Goal: Communication & Community: Ask a question

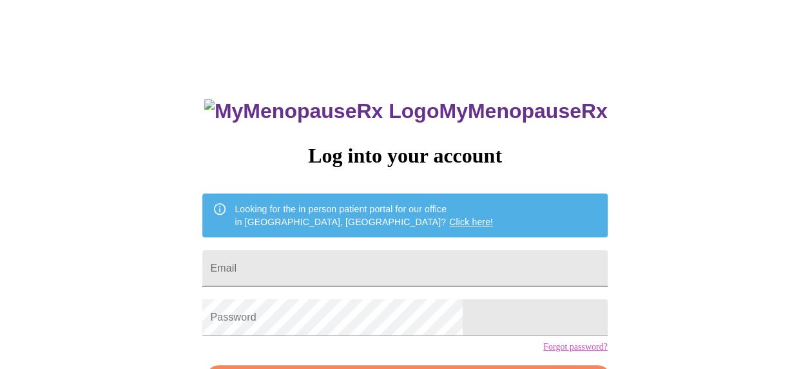
click at [361, 261] on input "Email" at bounding box center [404, 268] width 405 height 36
type input "[EMAIL_ADDRESS][DOMAIN_NAME]"
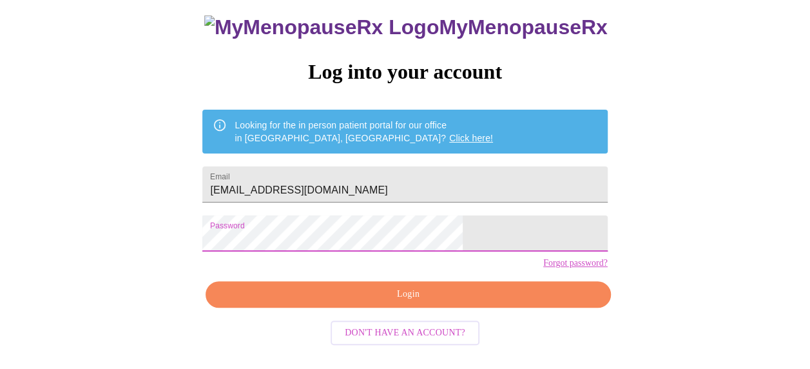
scroll to position [88, 0]
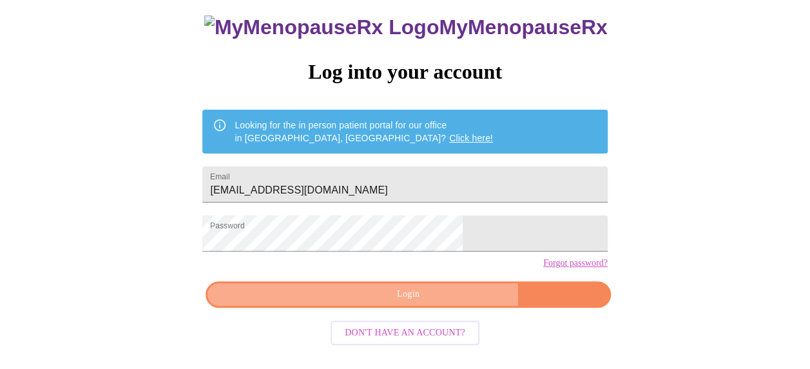
click at [434, 302] on span "Login" at bounding box center [407, 294] width 375 height 16
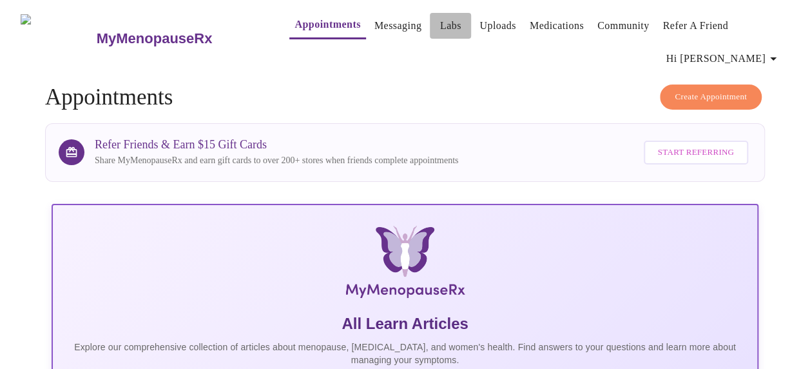
click at [440, 19] on link "Labs" at bounding box center [450, 26] width 21 height 18
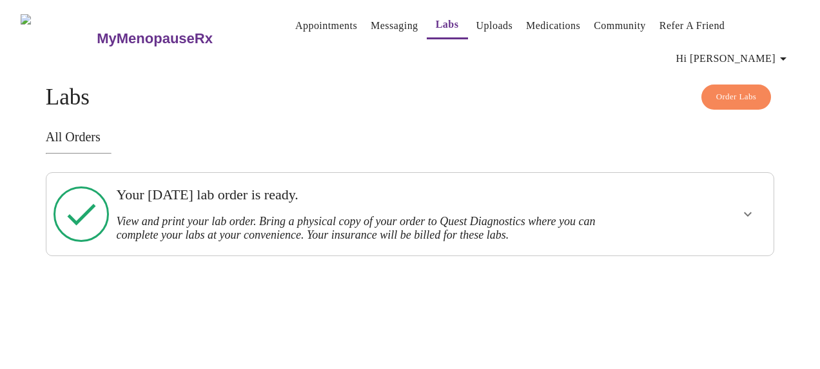
click at [536, 215] on h3 "View and print your lab order. Bring a physical copy of your order to Quest Dia…" at bounding box center [374, 228] width 517 height 27
click at [744, 211] on button "show more" at bounding box center [747, 213] width 31 height 31
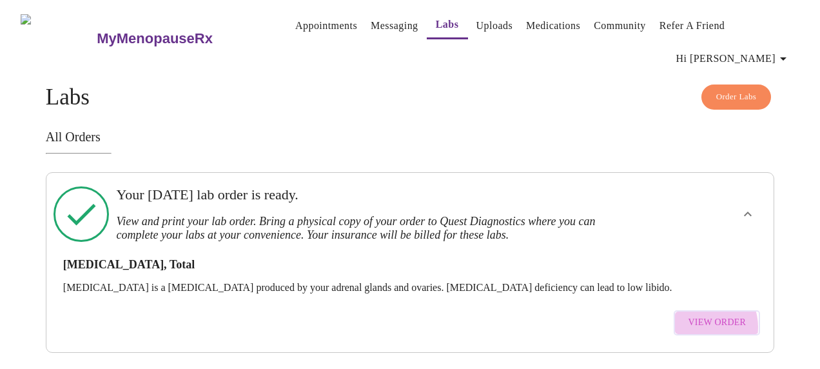
click at [710, 317] on span "View Order" at bounding box center [717, 322] width 58 height 16
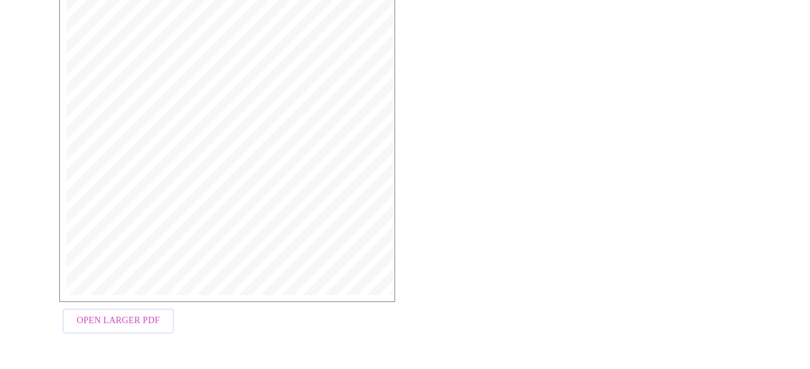
scroll to position [397, 0]
click at [126, 323] on span "Open Larger PDF" at bounding box center [118, 319] width 83 height 16
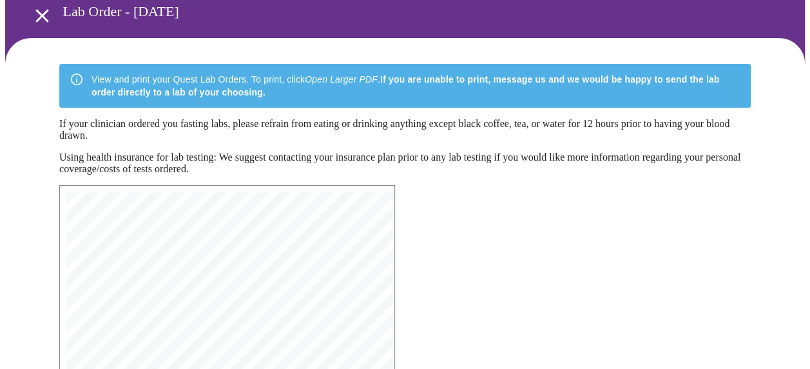
scroll to position [0, 0]
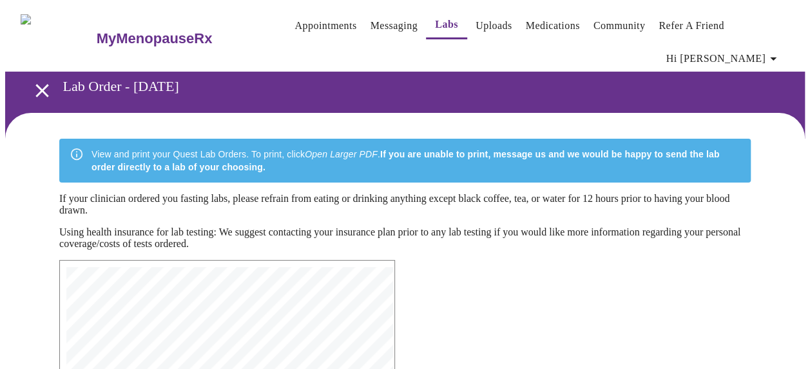
click at [43, 84] on icon "open drawer" at bounding box center [42, 90] width 23 height 23
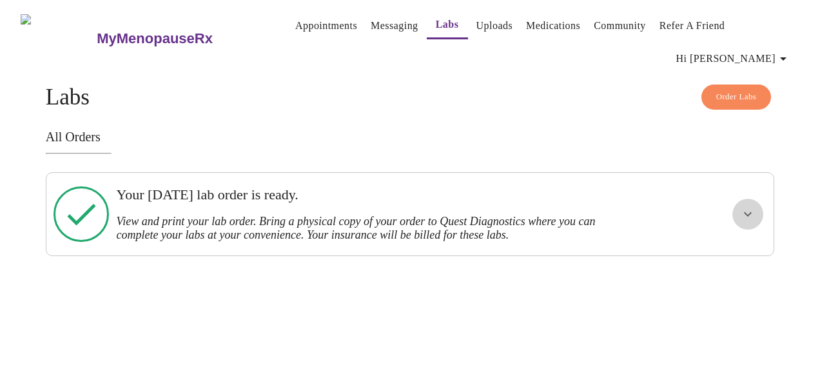
click at [749, 212] on icon "show more" at bounding box center [748, 214] width 8 height 5
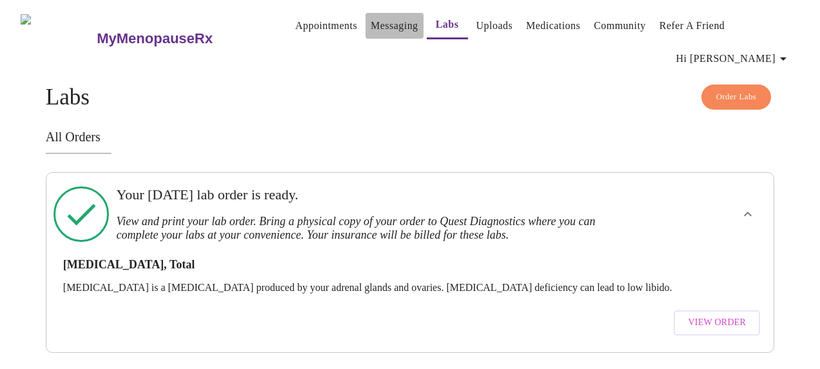
click at [374, 18] on link "Messaging" at bounding box center [394, 26] width 47 height 18
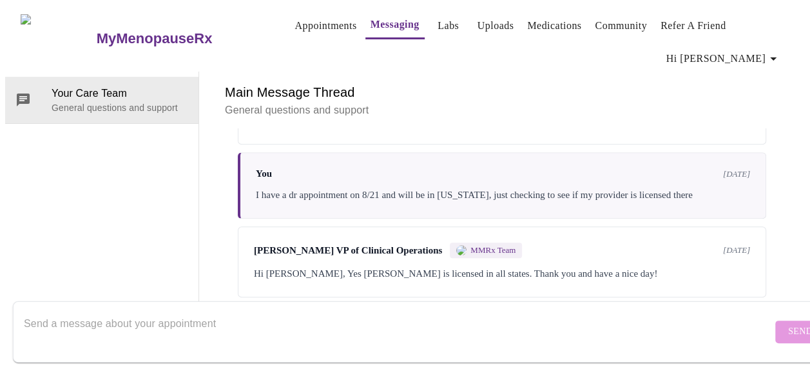
scroll to position [378, 0]
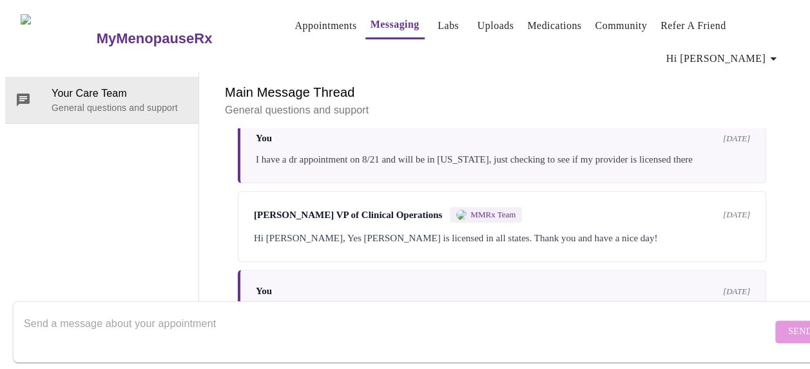
click at [277, 326] on textarea "Send a message about your appointment" at bounding box center [398, 331] width 748 height 41
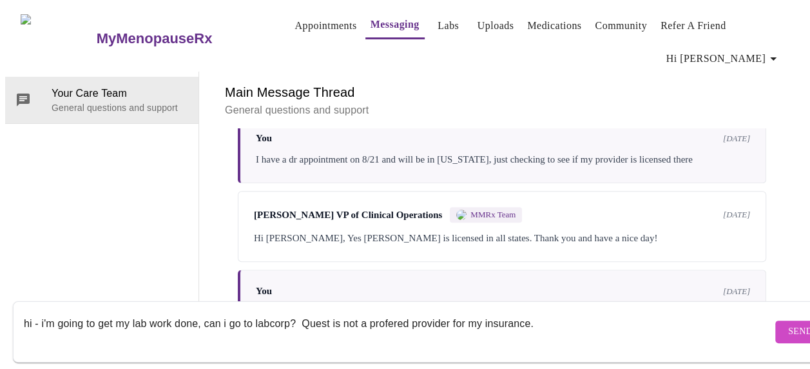
drag, startPoint x: 381, startPoint y: 309, endPoint x: 556, endPoint y: 303, distance: 174.7
click at [560, 311] on textarea "hi - i'm going to get my lab work done, can i go to labcorp? Quest is not a pro…" at bounding box center [398, 331] width 748 height 41
click at [599, 314] on textarea "hi - i'm going to get my lab work done, can i go to labcorp? Quest is not a pre…" at bounding box center [398, 331] width 748 height 41
type textarea "hi - i'm going to get my lab work done, can i go to labcorp? Quest is not a pre…"
drag, startPoint x: 276, startPoint y: 320, endPoint x: -3, endPoint y: 320, distance: 279.0
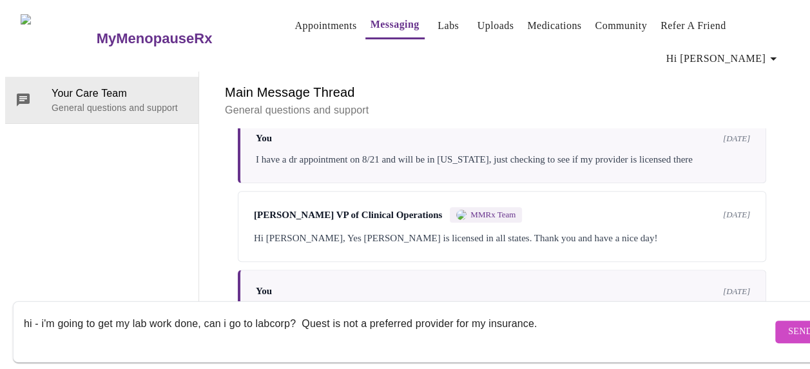
click at [0, 320] on html "MyMenopauseRx Appointments Messaging Labs Uploads Medications Community Refer a…" at bounding box center [405, 170] width 810 height 341
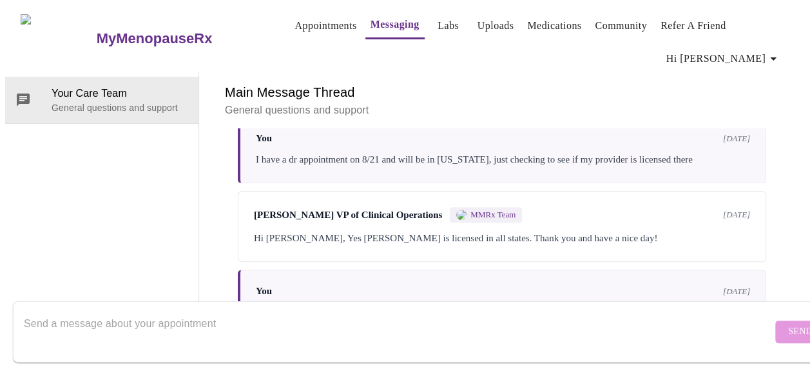
scroll to position [0, 0]
